Goal: Use online tool/utility: Use online tool/utility

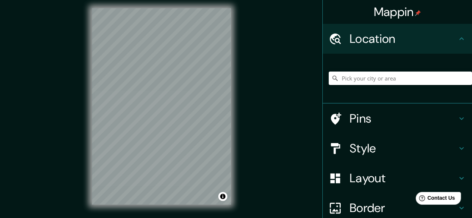
click at [363, 185] on h4 "Layout" at bounding box center [403, 178] width 107 height 15
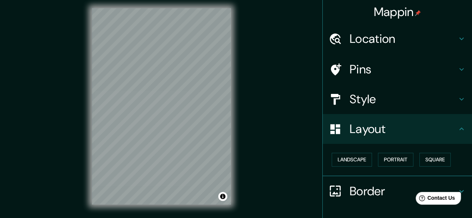
click at [263, 130] on div "Mappin Location Pins Style Layout Landscape Portrait Square Border Choose a bor…" at bounding box center [236, 112] width 472 height 232
click at [240, 145] on div "© Mapbox © OpenStreetMap Improve this map" at bounding box center [161, 106] width 163 height 221
click at [254, 127] on div "Mappin Location Pins Style Layout Landscape Portrait Square Border Choose a bor…" at bounding box center [236, 112] width 472 height 232
click at [385, 161] on button "Portrait" at bounding box center [395, 160] width 35 height 14
click at [350, 158] on button "Landscape" at bounding box center [352, 160] width 40 height 14
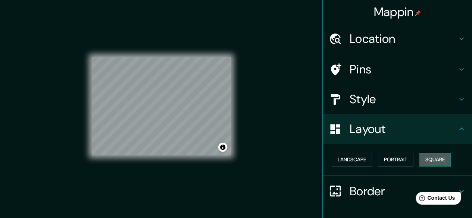
click at [429, 158] on button "Square" at bounding box center [434, 160] width 31 height 14
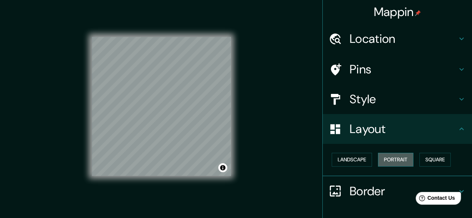
click at [396, 156] on button "Portrait" at bounding box center [395, 160] width 35 height 14
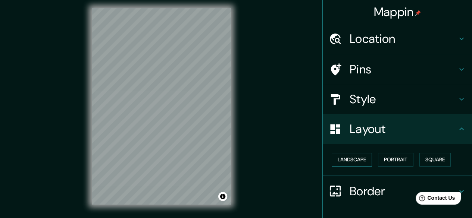
click at [356, 160] on button "Landscape" at bounding box center [352, 160] width 40 height 14
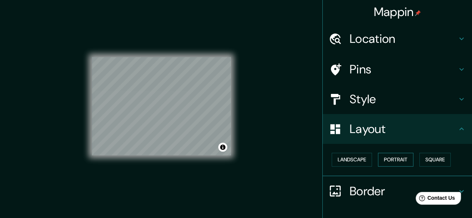
click at [393, 159] on button "Portrait" at bounding box center [395, 160] width 35 height 14
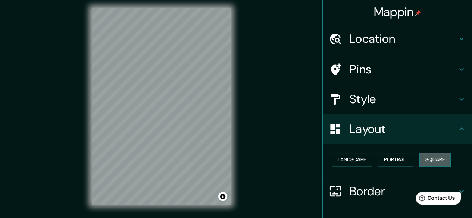
click at [438, 159] on button "Square" at bounding box center [434, 160] width 31 height 14
